Goal: Task Accomplishment & Management: Use online tool/utility

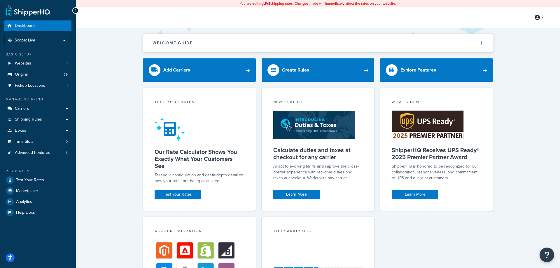
click at [92, 207] on div "Welcome Guide ShipperHQ: An Overview Carrier Setup Shipping Rules Overview Comm…" at bounding box center [318, 198] width 484 height 341
click at [97, 205] on div "Welcome Guide ShipperHQ: An Overview Carrier Setup Shipping Rules Overview Comm…" at bounding box center [318, 198] width 484 height 341
click at [167, 191] on link "Test Your Rates" at bounding box center [178, 194] width 47 height 9
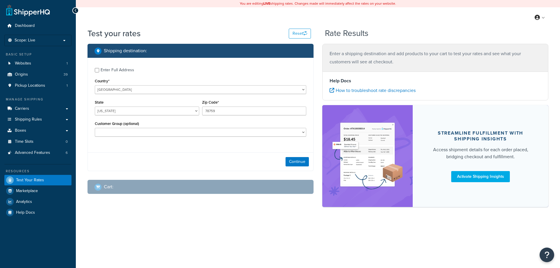
select select "TX"
click at [299, 159] on button "Continue" at bounding box center [297, 161] width 23 height 9
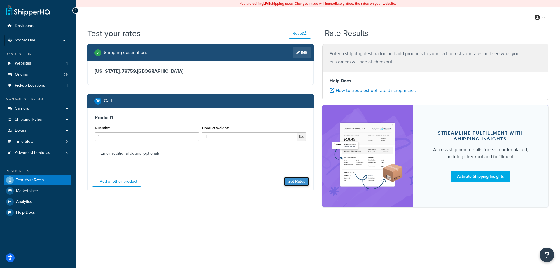
click at [295, 184] on button "Get Rates" at bounding box center [296, 181] width 25 height 9
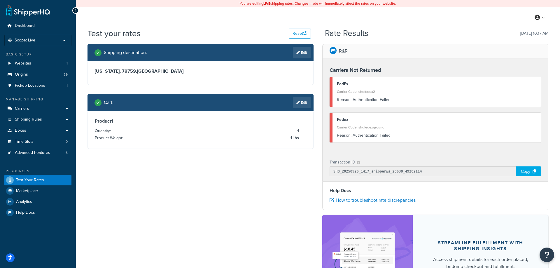
click at [198, 222] on div "Shipping destination : Edit Texas, 78759 , United States Cart : Edit Product 1 …" at bounding box center [318, 183] width 470 height 279
click at [522, 174] on div "Copy" at bounding box center [528, 171] width 25 height 10
click at [253, 202] on div "Shipping destination : Edit Texas, 78759 , United States Cart : Edit Product 1 …" at bounding box center [318, 183] width 470 height 279
click at [163, 188] on div "Shipping destination : Edit Texas, 78759 , United States Cart : Edit Product 1 …" at bounding box center [318, 183] width 470 height 279
click at [27, 108] on span "Carriers" at bounding box center [22, 108] width 14 height 5
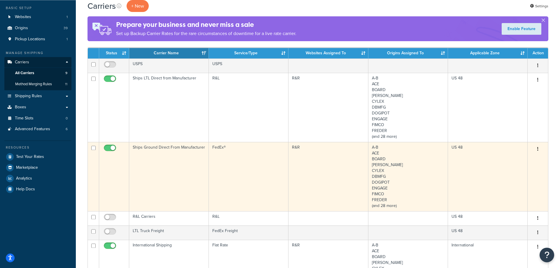
scroll to position [33, 0]
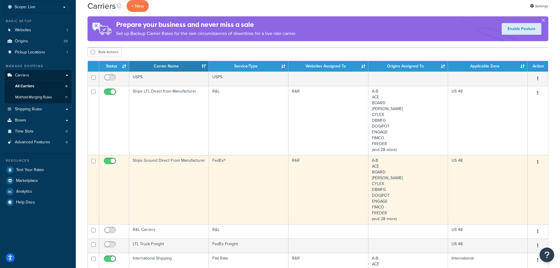
click at [231, 164] on td "FedEx®" at bounding box center [249, 189] width 80 height 69
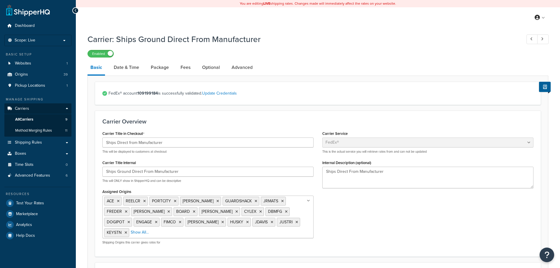
select select "fedEx"
select select "REGULAR_PICKUP"
select select "YOUR_PACKAGING"
click at [188, 97] on span "FedEx® account 109199184 is successfully validated. Update Credentials" at bounding box center [321, 93] width 425 height 8
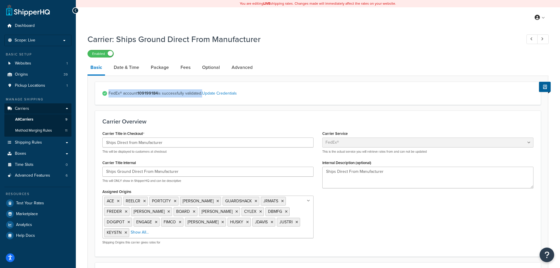
click at [188, 97] on span "FedEx® account 109199184 is successfully validated. Update Credentials" at bounding box center [321, 93] width 425 height 8
click at [156, 96] on strong "109199184" at bounding box center [147, 93] width 20 height 6
click at [229, 95] on link "Update Credentials" at bounding box center [219, 93] width 35 height 6
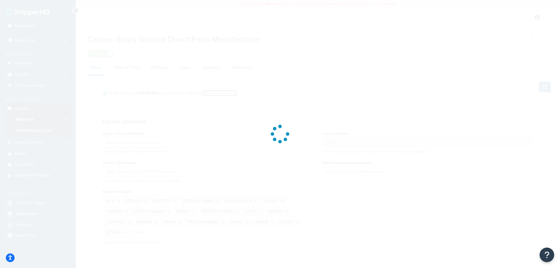
select select "US"
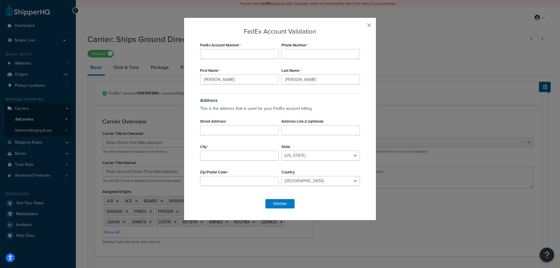
click at [362, 27] on button "button" at bounding box center [360, 27] width 1 height 1
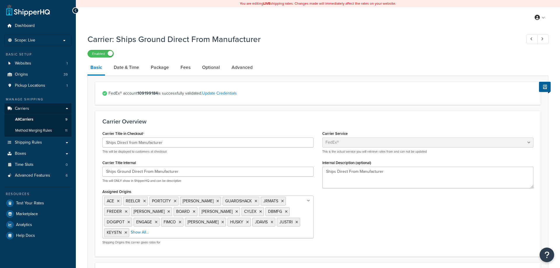
select select "fedEx"
select select "REGULAR_PICKUP"
select select "YOUR_PACKAGING"
click at [127, 96] on span "FedEx® account 109199184 is successfully validated. Update Credentials" at bounding box center [321, 93] width 425 height 8
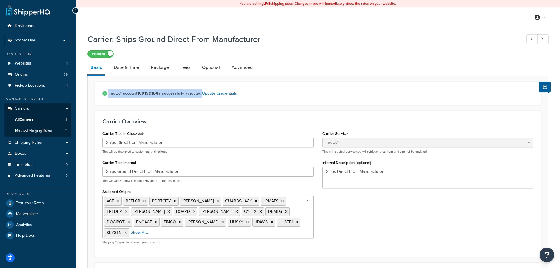
click at [127, 96] on span "FedEx® account 109199184 is successfully validated. Update Credentials" at bounding box center [321, 93] width 425 height 8
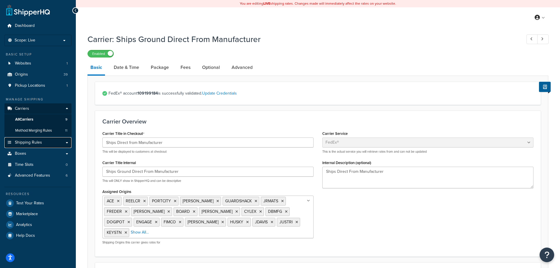
click at [34, 142] on span "Shipping Rules" at bounding box center [28, 142] width 27 height 5
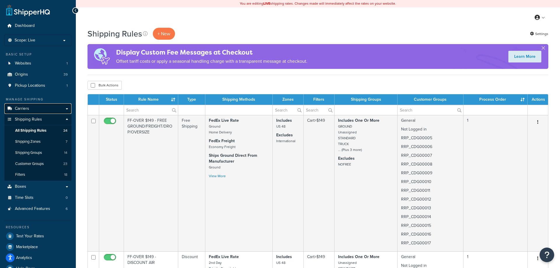
click at [67, 109] on link "Carriers" at bounding box center [37, 108] width 67 height 11
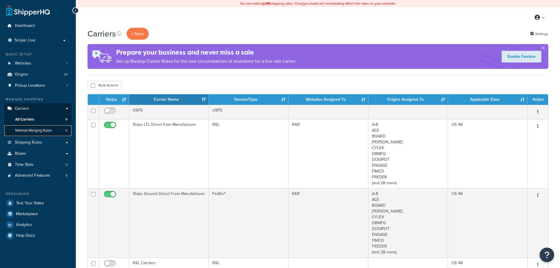
click at [41, 132] on span "Method Merging Rules" at bounding box center [33, 130] width 37 height 5
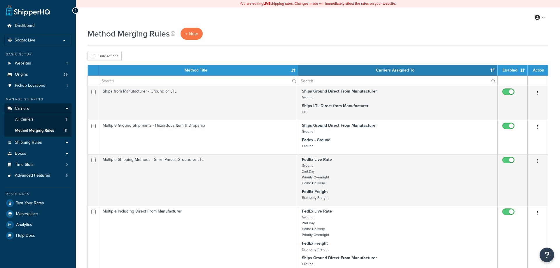
select select "15"
click at [40, 121] on link "All Carriers 9" at bounding box center [37, 119] width 67 height 11
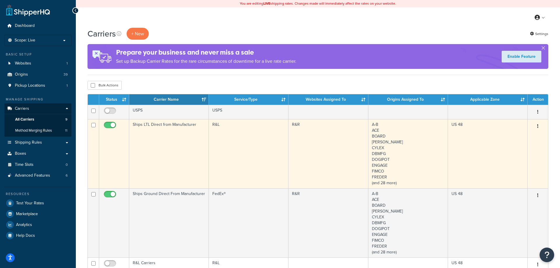
click at [537, 127] on button "button" at bounding box center [538, 126] width 8 height 9
click at [514, 137] on link "Edit" at bounding box center [514, 138] width 46 height 12
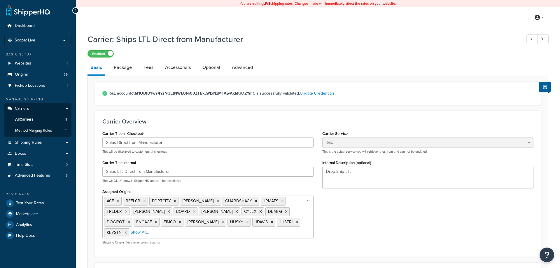
select select "rlFreight"
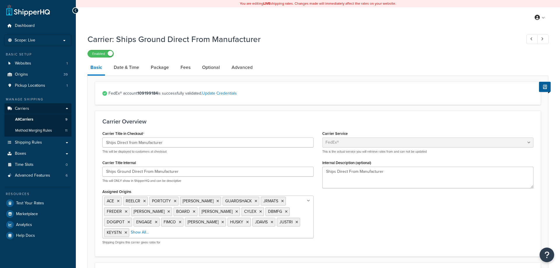
select select "fedEx"
select select "REGULAR_PICKUP"
select select "YOUR_PACKAGING"
click at [159, 74] on link "Package" at bounding box center [160, 67] width 24 height 14
select select "242613"
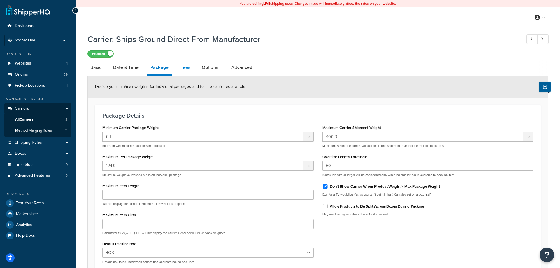
click at [181, 74] on link "Fees" at bounding box center [185, 67] width 16 height 14
select select "package"
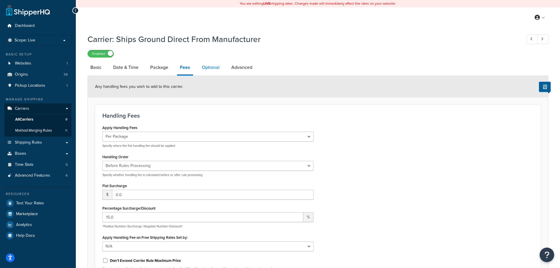
click at [209, 68] on link "Optional" at bounding box center [211, 67] width 24 height 14
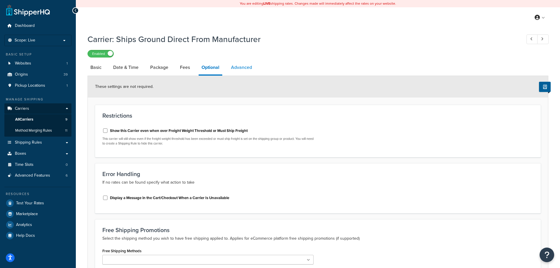
click at [240, 64] on link "Advanced" at bounding box center [241, 67] width 27 height 14
select select "false"
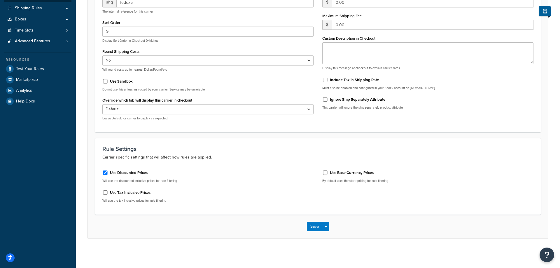
scroll to position [2, 0]
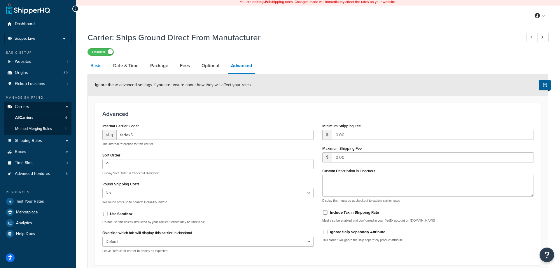
click at [102, 66] on link "Basic" at bounding box center [96, 66] width 17 height 14
select select "fedEx"
select select "REGULAR_PICKUP"
select select "YOUR_PACKAGING"
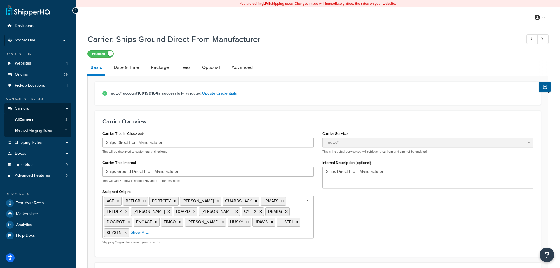
click at [355, 50] on div "Enabled" at bounding box center [318, 53] width 461 height 8
click at [331, 28] on div "My Profile Billing Global Settings Contact Us Logout" at bounding box center [318, 17] width 484 height 20
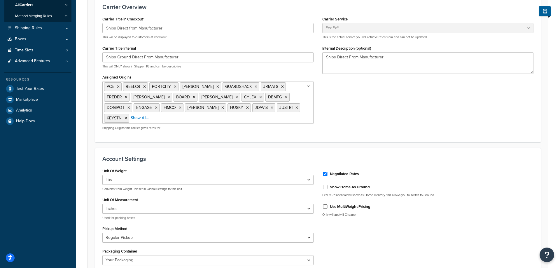
scroll to position [81, 0]
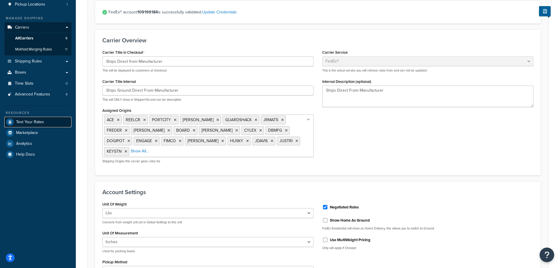
click at [21, 123] on span "Test Your Rates" at bounding box center [30, 122] width 28 height 5
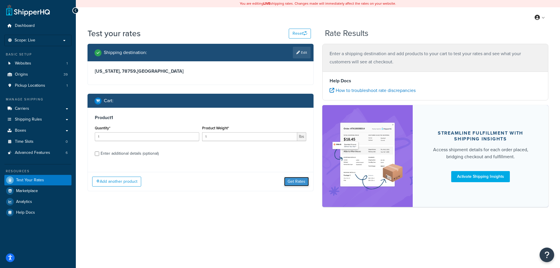
click at [291, 181] on button "Get Rates" at bounding box center [296, 181] width 25 height 9
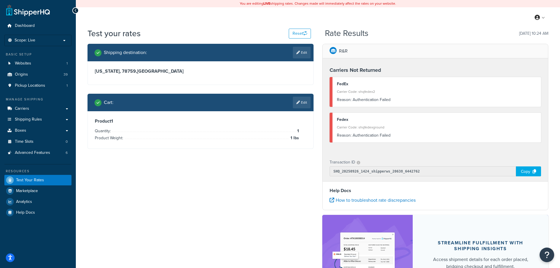
click at [357, 101] on div "Reason: Authentication Failed" at bounding box center [437, 100] width 200 height 8
click at [357, 102] on div "Reason: Authentication Failed" at bounding box center [437, 100] width 200 height 8
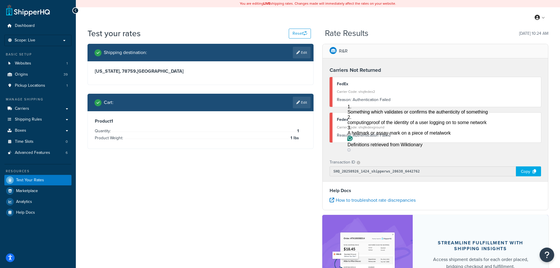
click at [230, 221] on div "Shipping destination : Edit Texas, 78759 , United States Cart : Edit Product 1 …" at bounding box center [318, 183] width 470 height 279
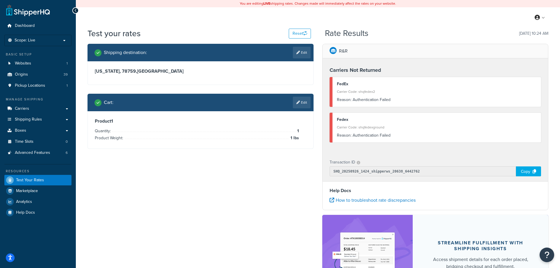
click at [232, 24] on div "My Profile Billing Global Settings Contact Us Logout" at bounding box center [318, 17] width 484 height 20
click at [36, 154] on span "Advanced Features" at bounding box center [32, 152] width 35 height 5
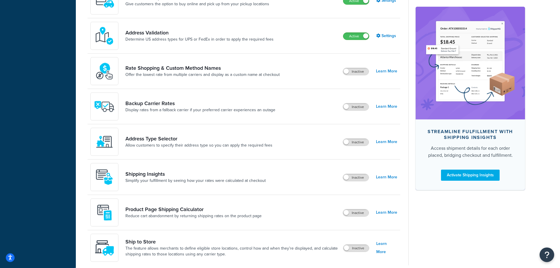
scroll to position [299, 0]
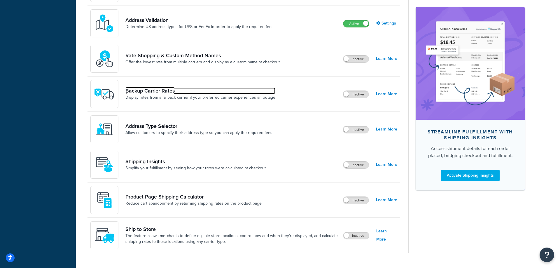
click at [140, 88] on link "Backup Carrier Rates" at bounding box center [200, 91] width 150 height 6
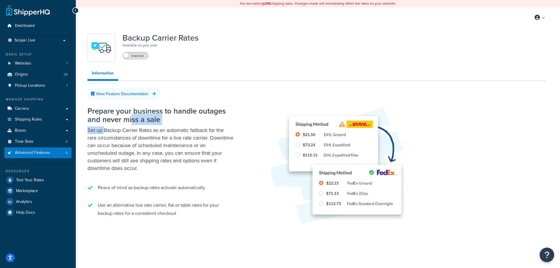
drag, startPoint x: 109, startPoint y: 128, endPoint x: 133, endPoint y: 123, distance: 24.8
click at [133, 123] on div "Prepare your business to handle outages and never miss a sale Set up Backup Car…" at bounding box center [161, 162] width 146 height 123
click at [133, 123] on h2 "Prepare your business to handle outages and never miss a sale" at bounding box center [161, 115] width 146 height 17
click at [138, 122] on h2 "Prepare your business to handle outages and never miss a sale" at bounding box center [161, 115] width 146 height 17
click at [130, 157] on p "Set up Backup Carrier Rates as an automatic fallback for the rare circumstances…" at bounding box center [161, 149] width 146 height 46
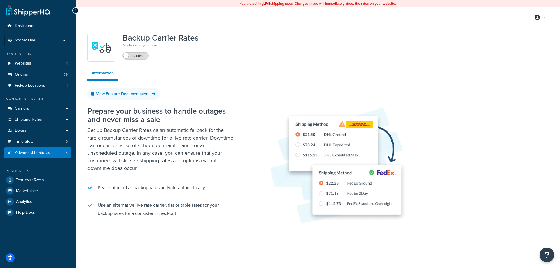
click at [153, 141] on p "Set up Backup Carrier Rates as an automatic fallback for the rare circumstances…" at bounding box center [161, 149] width 146 height 46
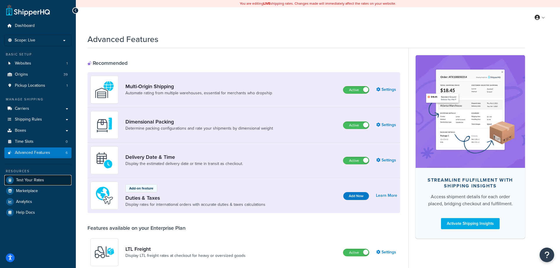
click at [32, 180] on span "Test Your Rates" at bounding box center [30, 180] width 28 height 5
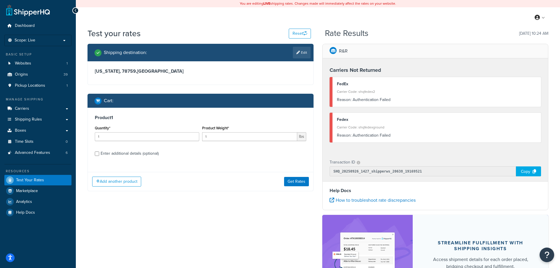
click at [396, 18] on div "My Profile Billing Global Settings Contact Us Logout" at bounding box center [318, 17] width 484 height 20
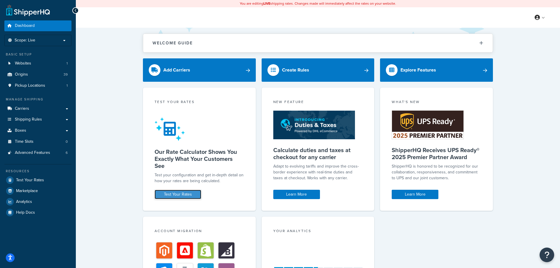
click at [195, 192] on link "Test Your Rates" at bounding box center [178, 194] width 47 height 9
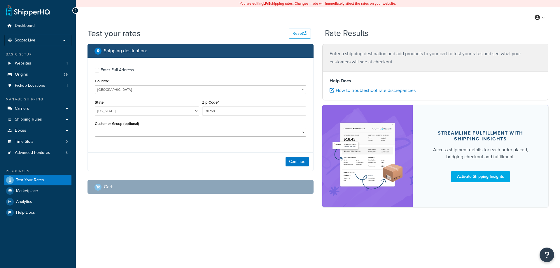
select select "[GEOGRAPHIC_DATA]"
click at [295, 165] on button "Continue" at bounding box center [297, 161] width 23 height 9
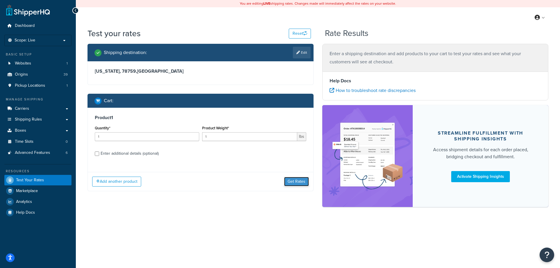
click at [304, 181] on button "Get Rates" at bounding box center [296, 181] width 25 height 9
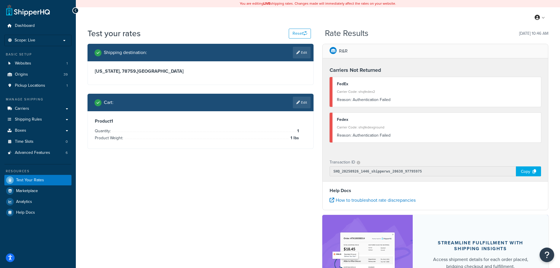
click at [167, 147] on div "Product 1 Quantity: 1 Product Weight: 1 lbs" at bounding box center [201, 129] width 226 height 37
click at [163, 206] on div "Shipping destination : Edit Texas, 78759 , United States Cart : Edit Product 1 …" at bounding box center [318, 183] width 470 height 279
